Goal: Task Accomplishment & Management: Manage account settings

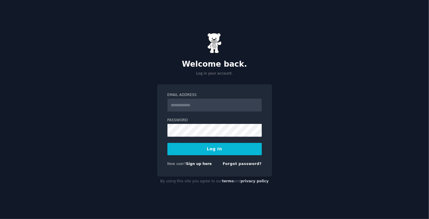
click at [202, 108] on input "Email Address" at bounding box center [214, 105] width 94 height 13
type input "**********"
click at [316, 108] on div "**********" at bounding box center [214, 109] width 429 height 219
click at [201, 165] on link "Sign up here" at bounding box center [199, 164] width 26 height 4
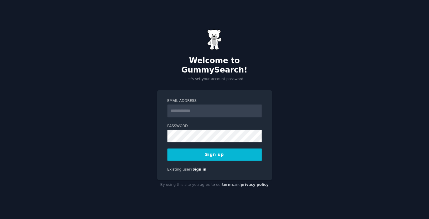
click at [236, 104] on input "Email Address" at bounding box center [214, 110] width 94 height 13
type input "**********"
click at [229, 152] on button "Sign up" at bounding box center [214, 154] width 94 height 12
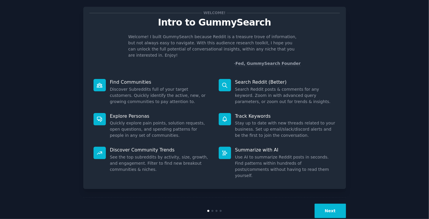
scroll to position [10, 0]
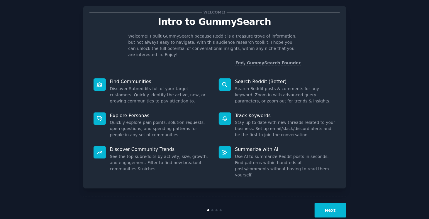
click at [332, 203] on button "Next" at bounding box center [330, 210] width 31 height 14
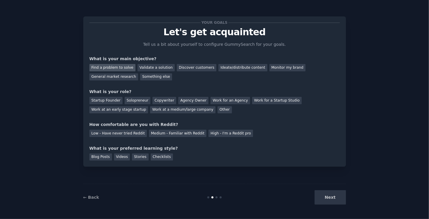
click at [122, 66] on div "Find a problem to solve" at bounding box center [112, 67] width 46 height 7
click at [150, 112] on div "Work at a medium/large company" at bounding box center [182, 109] width 65 height 7
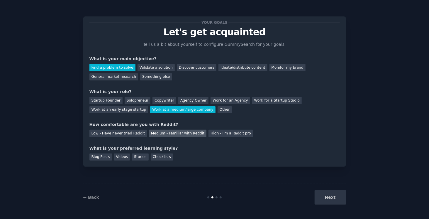
click at [171, 134] on div "Medium - Familiar with Reddit" at bounding box center [177, 133] width 57 height 7
click at [140, 155] on div "Stories" at bounding box center [140, 156] width 16 height 7
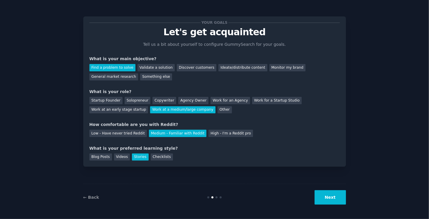
click at [154, 162] on div "Your goals Let's get acquainted Tell us a bit about yourself to configure Gummy…" at bounding box center [214, 91] width 263 height 150
click at [155, 159] on div "Checklists" at bounding box center [162, 156] width 22 height 7
click at [125, 157] on div "Videos" at bounding box center [122, 156] width 16 height 7
click at [134, 157] on div "Stories" at bounding box center [140, 156] width 16 height 7
click at [118, 154] on div "Videos" at bounding box center [122, 156] width 16 height 7
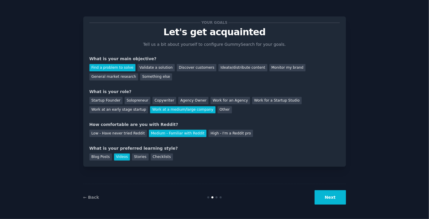
click at [325, 196] on button "Next" at bounding box center [330, 197] width 31 height 14
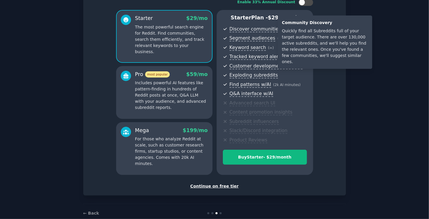
scroll to position [53, 0]
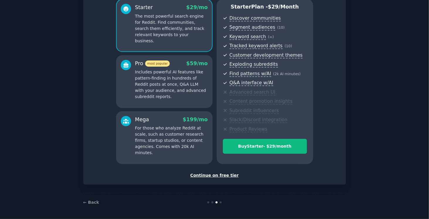
click at [209, 174] on div "Continue on free tier" at bounding box center [214, 175] width 250 height 6
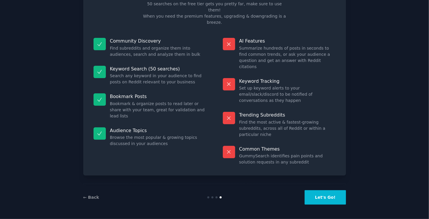
scroll to position [9, 0]
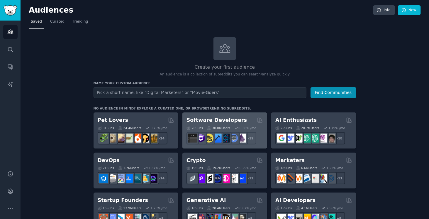
click at [203, 119] on h2 "Software Developers" at bounding box center [216, 119] width 60 height 7
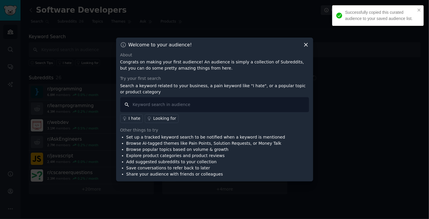
click at [194, 102] on input "text" at bounding box center [214, 104] width 189 height 15
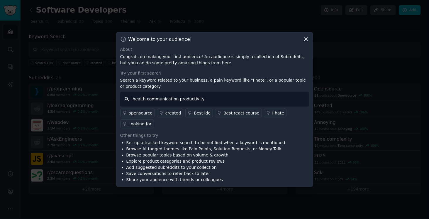
drag, startPoint x: 206, startPoint y: 107, endPoint x: 96, endPoint y: 107, distance: 110.8
click at [96, 107] on div "​ Welcome to your audience! About Congrats on making your first audience! An au…" at bounding box center [214, 109] width 425 height 219
type input "p"
type input "health issues"
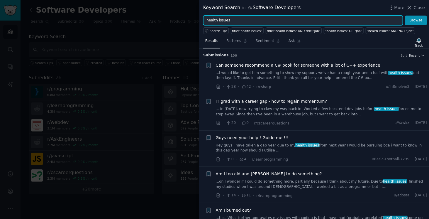
click at [272, 21] on input "health issues" at bounding box center [303, 21] width 200 height 10
click at [405, 16] on button "Browse" at bounding box center [416, 21] width 22 height 10
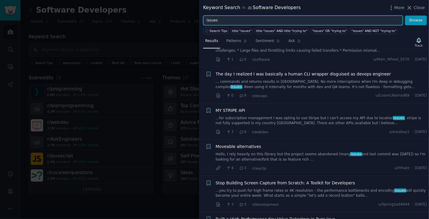
scroll to position [557, 0]
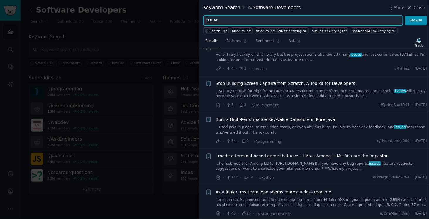
click at [300, 17] on input "issues" at bounding box center [303, 21] width 200 height 10
type input "communication"
click at [405, 16] on button "Browse" at bounding box center [416, 21] width 22 height 10
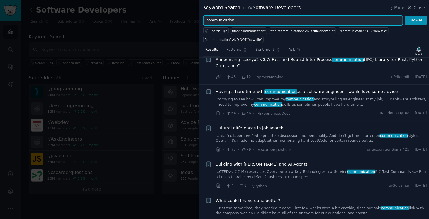
scroll to position [528, 0]
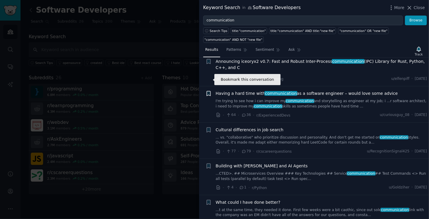
click at [208, 91] on icon "button" at bounding box center [209, 93] width 4 height 5
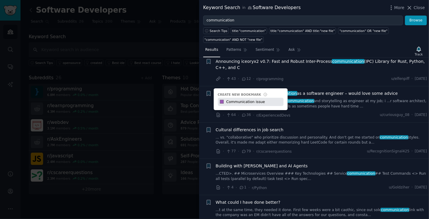
type input "Communication issue"
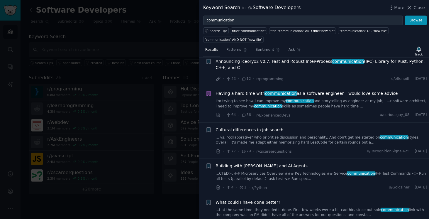
click at [255, 90] on span "Having a hard time with communication as a software engineer – would love some …" at bounding box center [307, 93] width 182 height 6
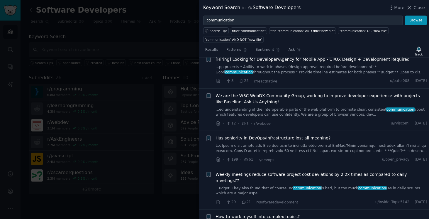
scroll to position [1218, 0]
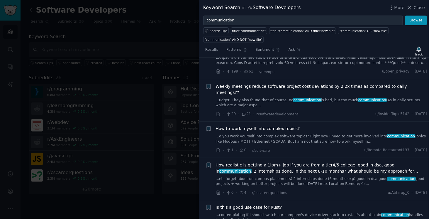
click at [129, 38] on div at bounding box center [214, 109] width 429 height 219
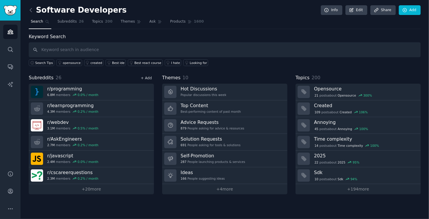
click at [145, 77] on link "+ Add" at bounding box center [146, 78] width 11 height 4
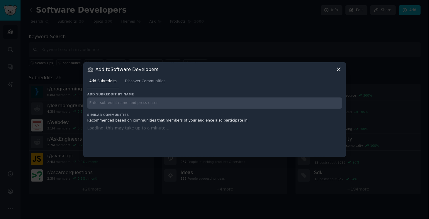
click at [338, 69] on icon at bounding box center [339, 69] width 6 height 6
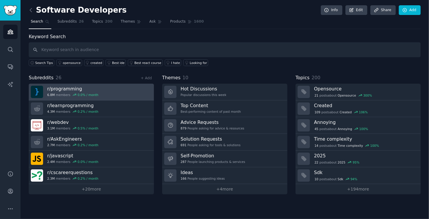
click at [112, 94] on link "r/ programming 6.8M members 0.0 % / month" at bounding box center [91, 92] width 125 height 17
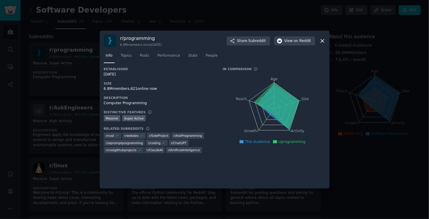
drag, startPoint x: 321, startPoint y: 40, endPoint x: 318, endPoint y: 45, distance: 4.9
click at [321, 40] on icon at bounding box center [322, 41] width 6 height 6
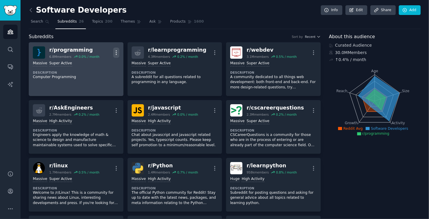
click at [116, 52] on icon "button" at bounding box center [116, 52] width 1 height 4
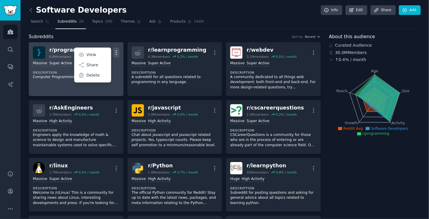
click at [115, 52] on icon "button" at bounding box center [116, 53] width 6 height 6
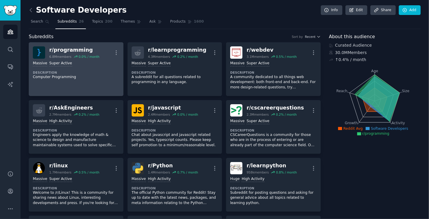
click at [95, 73] on dt "Description" at bounding box center [76, 72] width 87 height 4
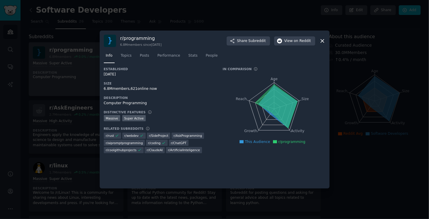
click at [95, 73] on div at bounding box center [214, 109] width 429 height 219
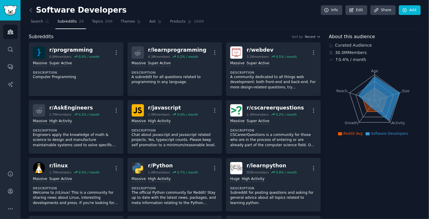
click at [58, 12] on h2 "Software Developers" at bounding box center [78, 10] width 98 height 9
click at [43, 19] on link "Search" at bounding box center [40, 23] width 23 height 12
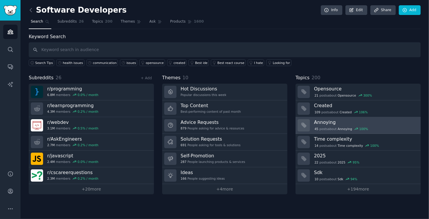
click at [324, 126] on div "45 post s about Annoying 100 %" at bounding box center [341, 128] width 55 height 5
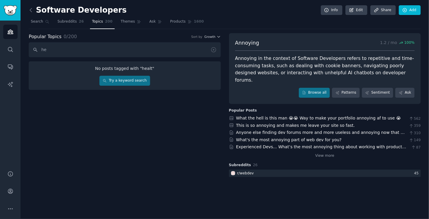
type input "h"
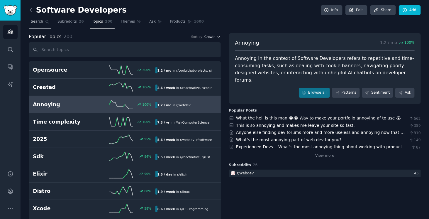
click at [40, 22] on span "Search" at bounding box center [37, 21] width 12 height 5
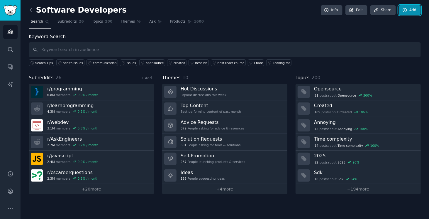
click at [406, 9] on icon at bounding box center [404, 10] width 5 height 5
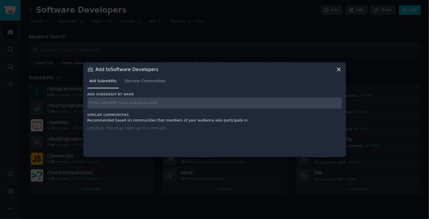
click at [232, 105] on input "text" at bounding box center [214, 102] width 255 height 11
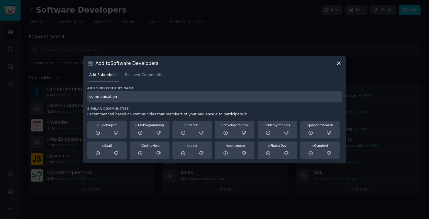
type input "communication"
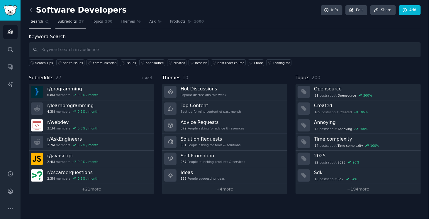
click at [69, 24] on link "Subreddits 27" at bounding box center [70, 23] width 30 height 12
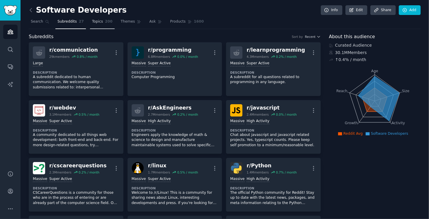
click at [105, 23] on span "200" at bounding box center [109, 21] width 8 height 5
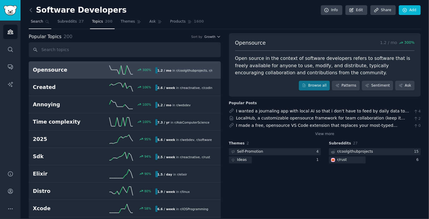
click at [38, 25] on link "Search" at bounding box center [40, 23] width 23 height 12
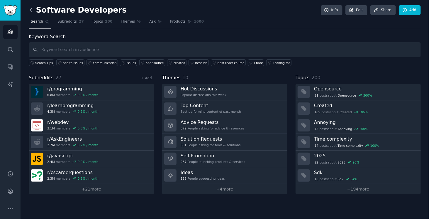
click at [33, 11] on icon at bounding box center [31, 10] width 6 height 6
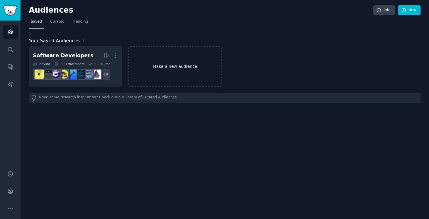
click at [202, 61] on link "Make a new audience" at bounding box center [175, 66] width 94 height 40
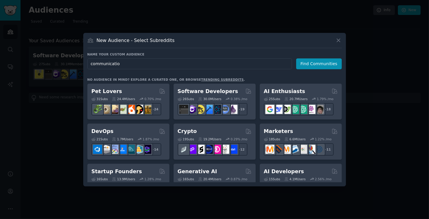
type input "communication"
click button "Find Communities" at bounding box center [319, 63] width 46 height 11
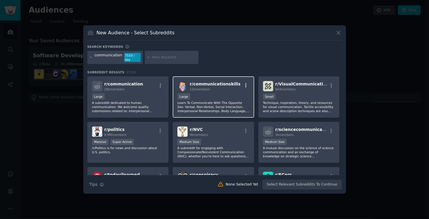
click at [245, 83] on icon "button" at bounding box center [245, 85] width 1 height 4
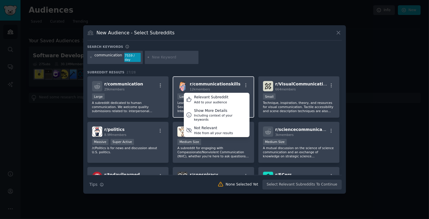
click at [238, 82] on div "r/ communicationskills 12k members Relevant Subreddit Add to your audience Show…" at bounding box center [213, 86] width 72 height 10
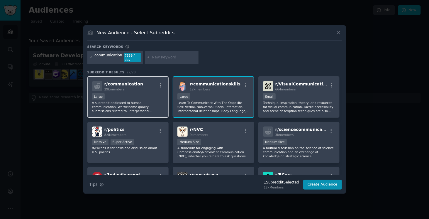
click at [138, 97] on div "Large" at bounding box center [128, 96] width 72 height 7
click at [319, 181] on button "Create Audience" at bounding box center [322, 184] width 39 height 10
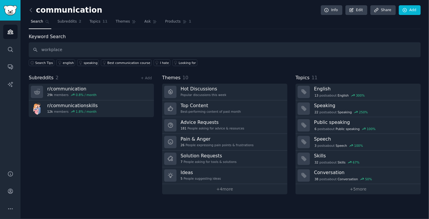
type input "workplace"
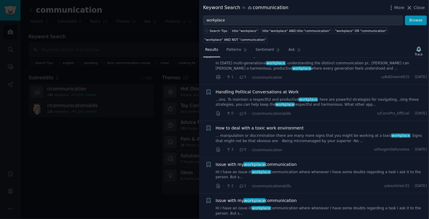
scroll to position [235, 0]
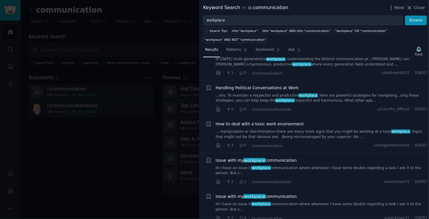
click at [124, 111] on div at bounding box center [214, 109] width 429 height 219
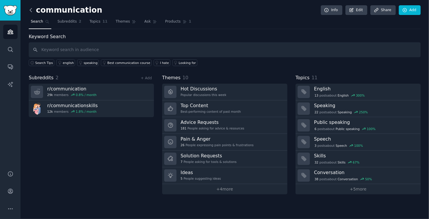
click at [30, 9] on icon at bounding box center [31, 10] width 2 height 4
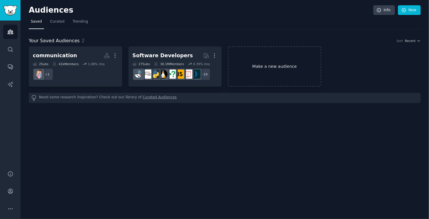
click at [289, 71] on link "Make a new audience" at bounding box center [275, 66] width 94 height 40
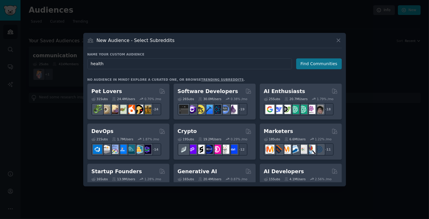
type input "health"
click at [331, 65] on button "Find Communities" at bounding box center [319, 63] width 46 height 11
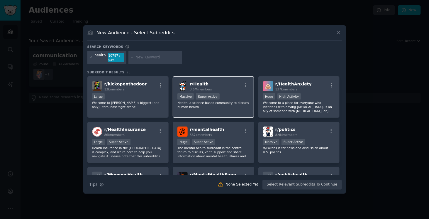
click at [232, 94] on div "Massive Super Active" at bounding box center [213, 96] width 72 height 7
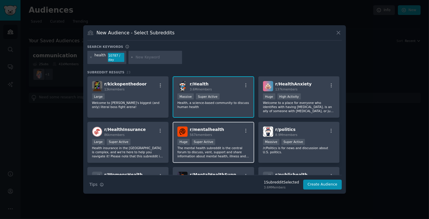
click at [226, 136] on div "r/ mentalhealth 567k members" at bounding box center [213, 131] width 72 height 10
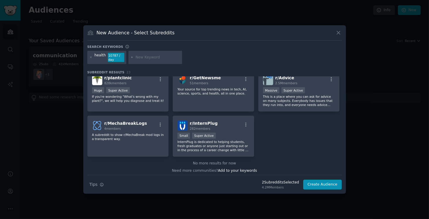
scroll to position [279, 0]
click at [323, 186] on button "Create Audience" at bounding box center [322, 184] width 39 height 10
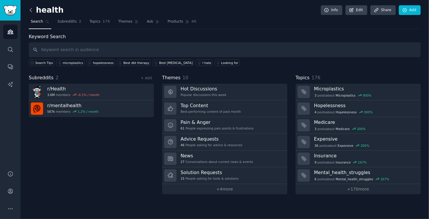
click at [32, 10] on icon at bounding box center [31, 10] width 6 height 6
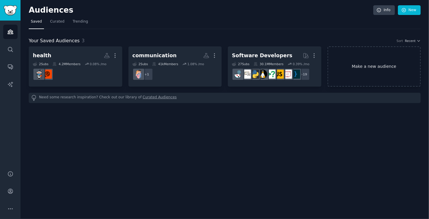
click at [363, 68] on link "Make a new audience" at bounding box center [375, 66] width 94 height 40
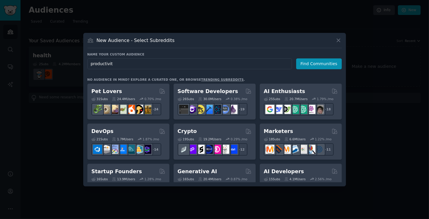
type input "productivity"
click button "Find Communities" at bounding box center [319, 63] width 46 height 11
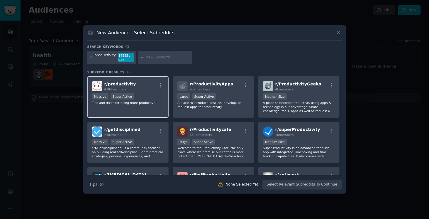
click at [144, 92] on div "r/ productivity 4.0M members Massive Super Active Tips and tricks for being mor…" at bounding box center [128, 96] width 82 height 41
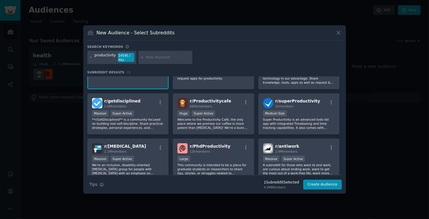
scroll to position [29, 0]
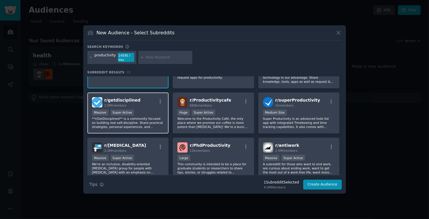
click at [157, 112] on div "Massive Super Active" at bounding box center [128, 112] width 72 height 7
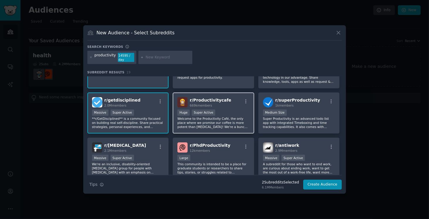
click at [225, 118] on p "Welcome to the Productivity Café, the only place where we promise our coffee is…" at bounding box center [213, 122] width 72 height 12
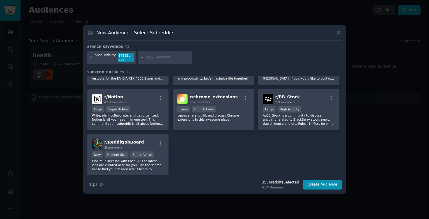
scroll to position [234, 0]
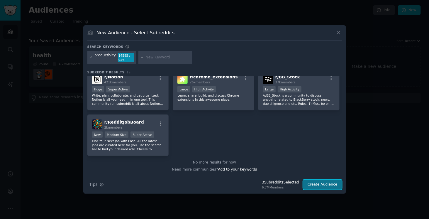
click at [325, 186] on button "Create Audience" at bounding box center [322, 184] width 39 height 10
